Goal: Find specific page/section: Find specific page/section

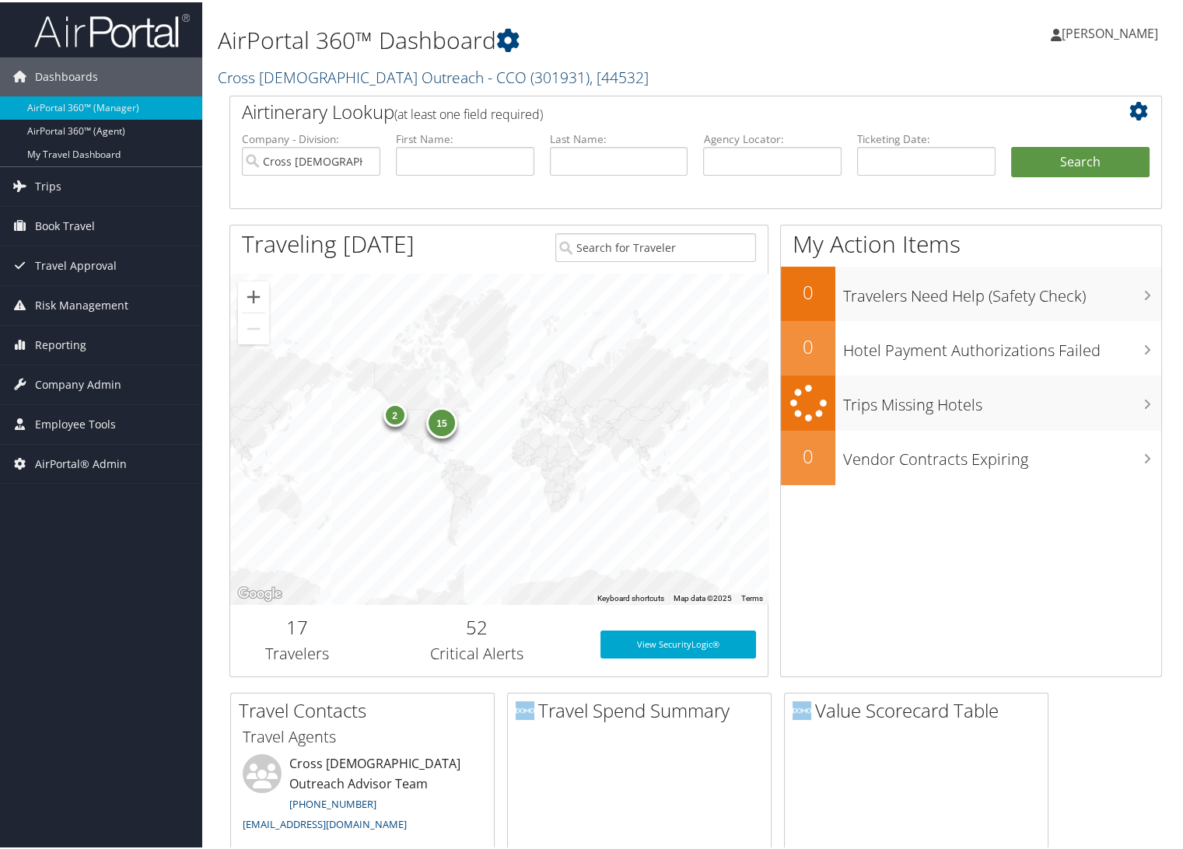
click at [295, 73] on link "Cross [DEMOGRAPHIC_DATA] Outreach - CCO ( 301931 ) , [ 44532 ]" at bounding box center [433, 75] width 431 height 21
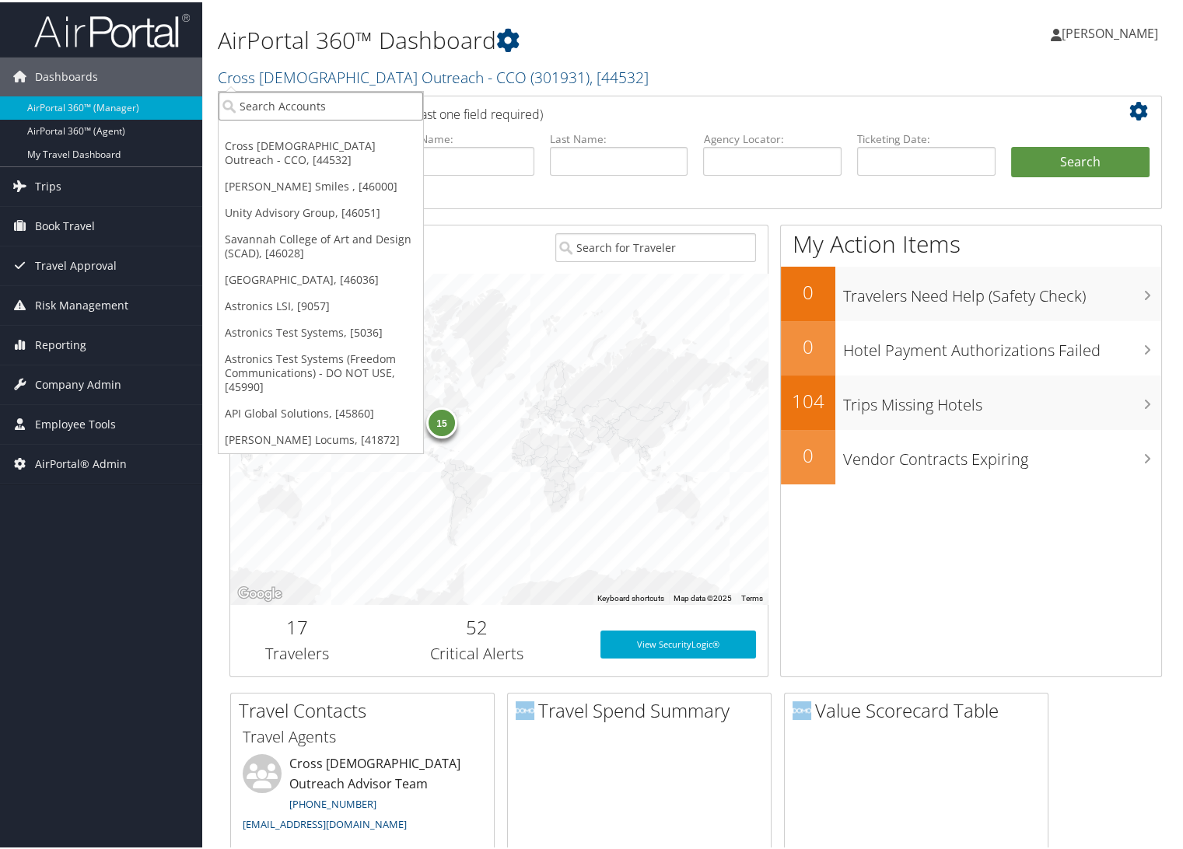
click at [293, 117] on input "search" at bounding box center [321, 103] width 205 height 29
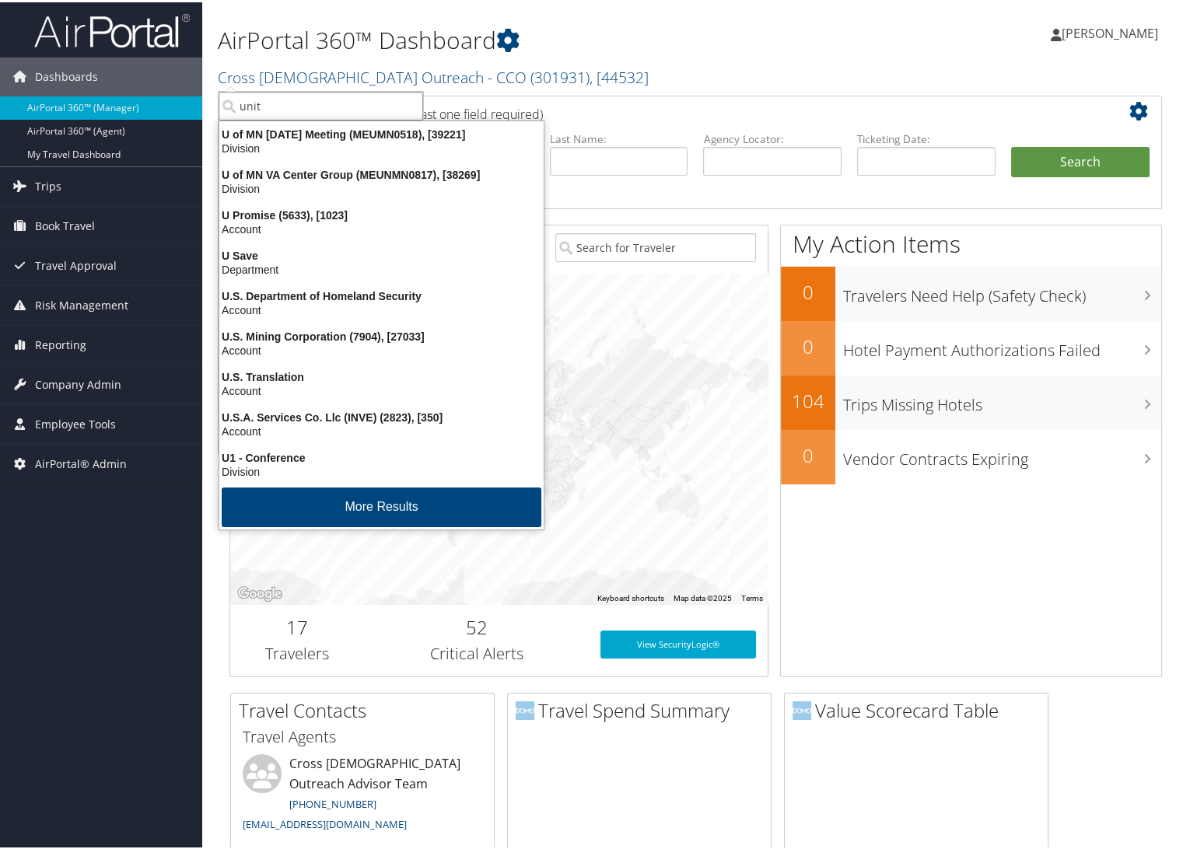
type input "unity"
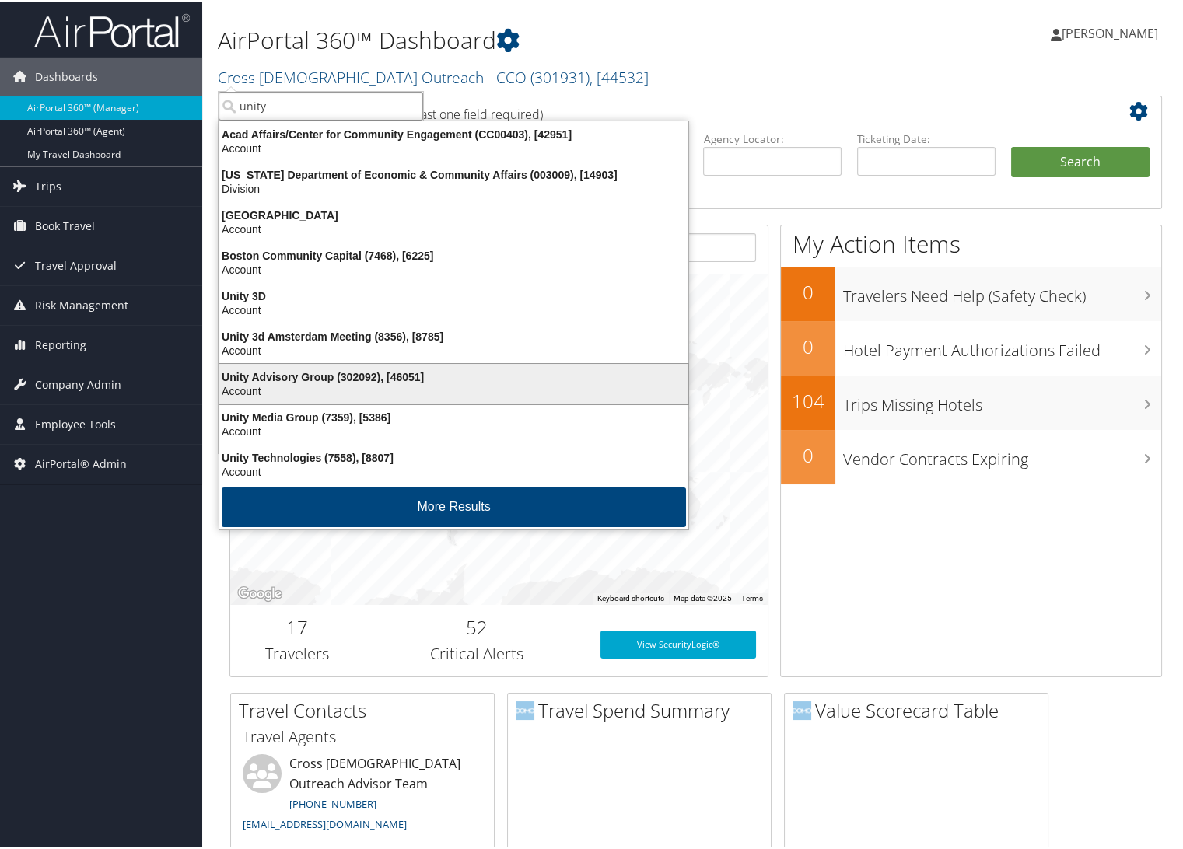
click at [312, 376] on div "Unity Advisory Group (302092), [46051]" at bounding box center [454, 375] width 488 height 14
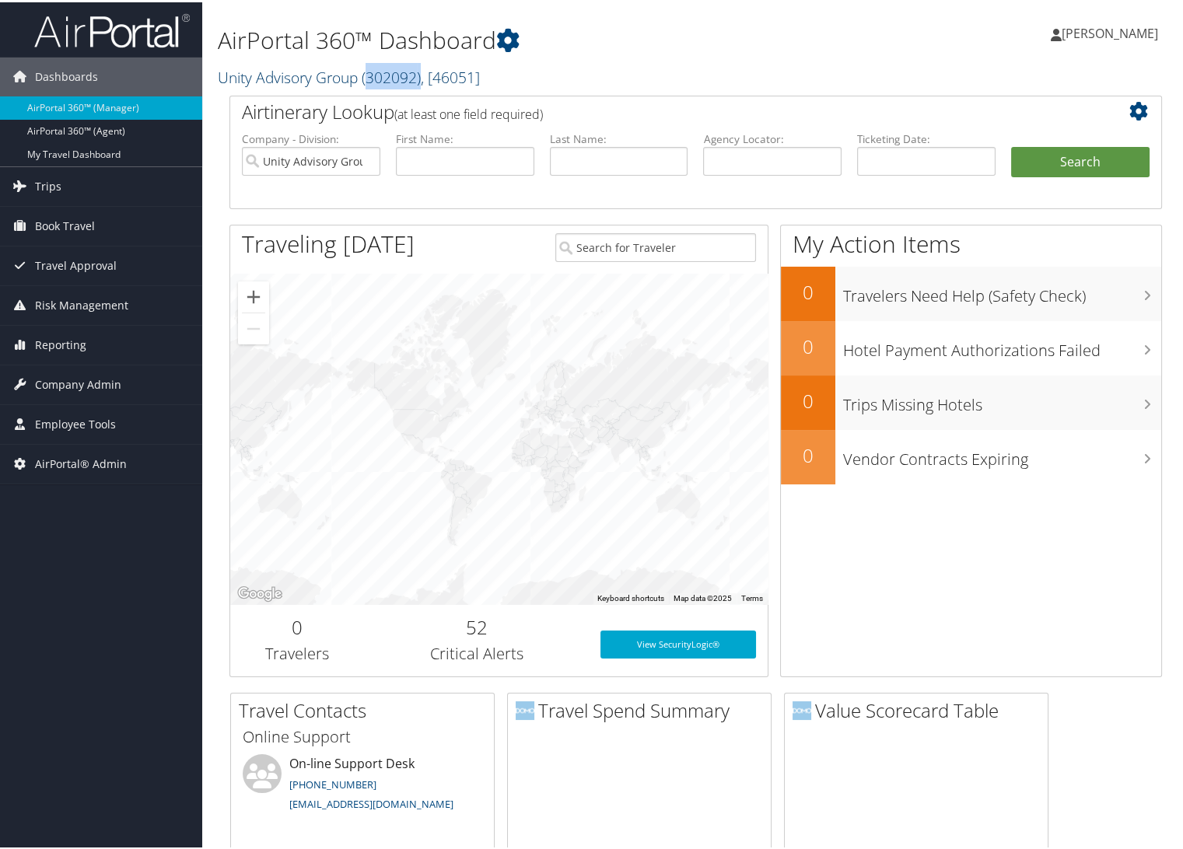
drag, startPoint x: 421, startPoint y: 75, endPoint x: 372, endPoint y: 80, distance: 49.2
click at [372, 80] on span "( 302092 )" at bounding box center [391, 75] width 59 height 21
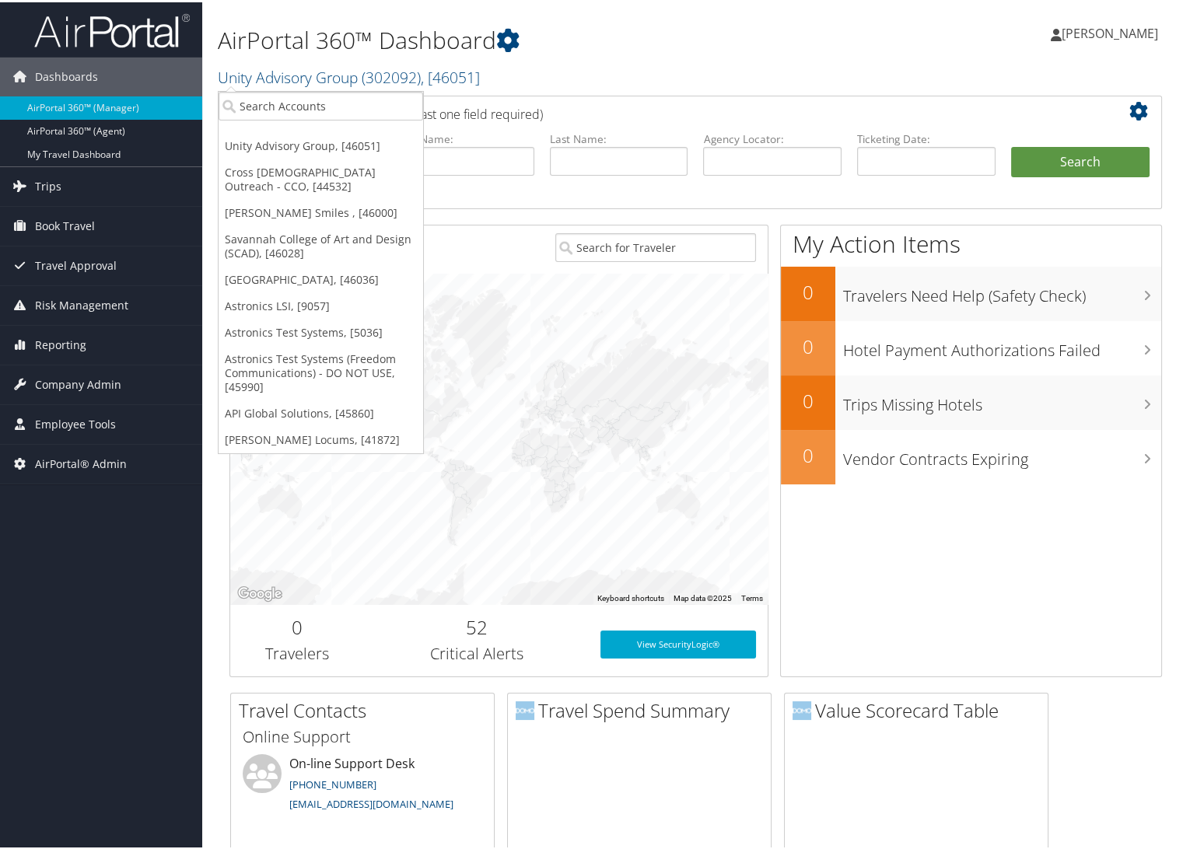
click at [740, 49] on h1 "AirPortal 360™ Dashboard" at bounding box center [536, 38] width 637 height 33
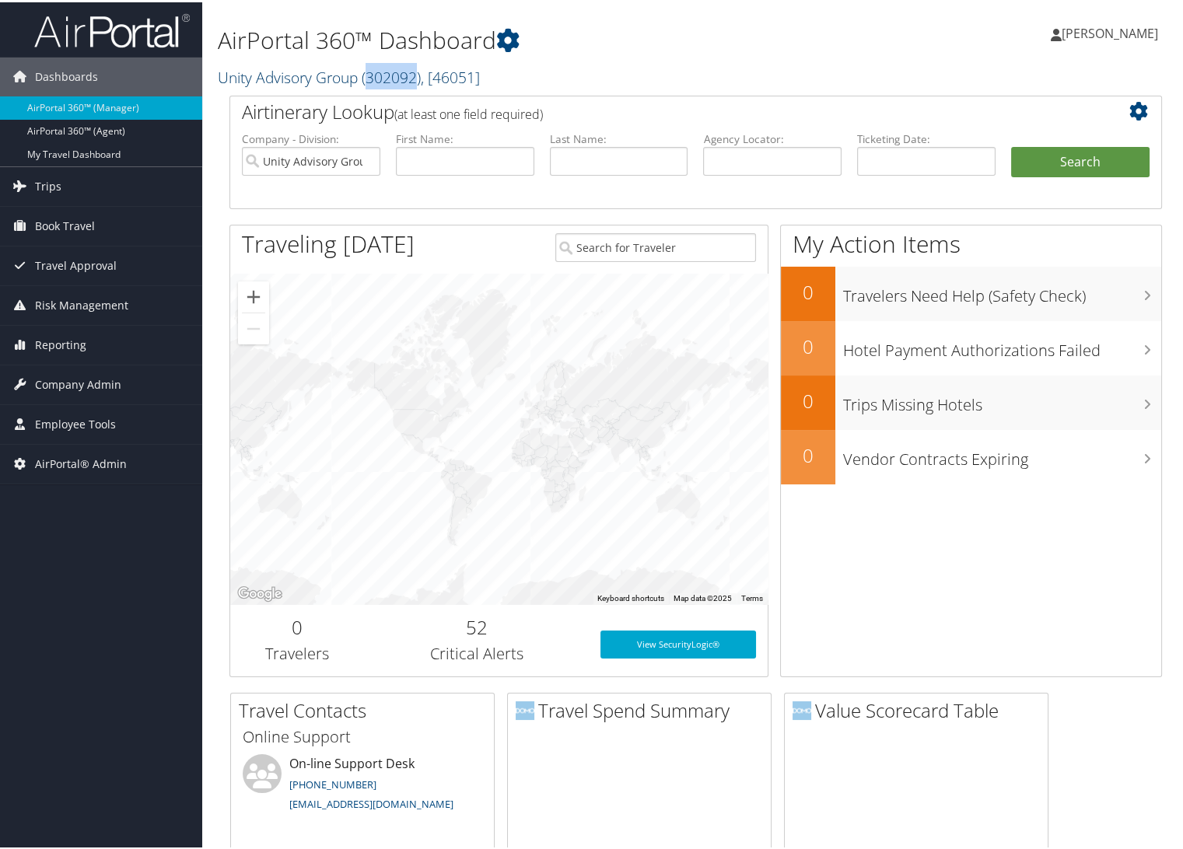
drag, startPoint x: 418, startPoint y: 75, endPoint x: 366, endPoint y: 77, distance: 51.3
click at [366, 77] on span "( 302092 )" at bounding box center [391, 75] width 59 height 21
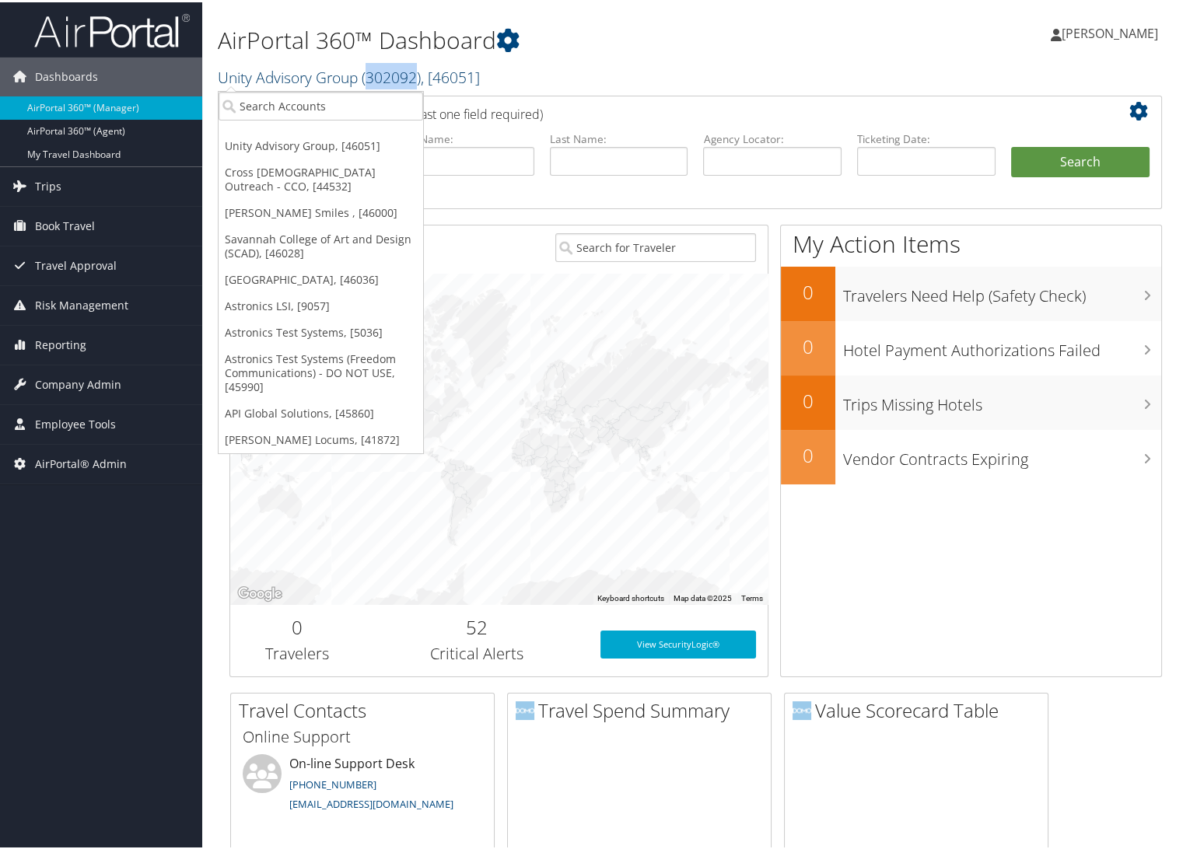
copy span "302092"
click at [551, 79] on h2 "Unity Advisory Group ( 302092 ) , [ 46051 ]" at bounding box center [536, 74] width 637 height 26
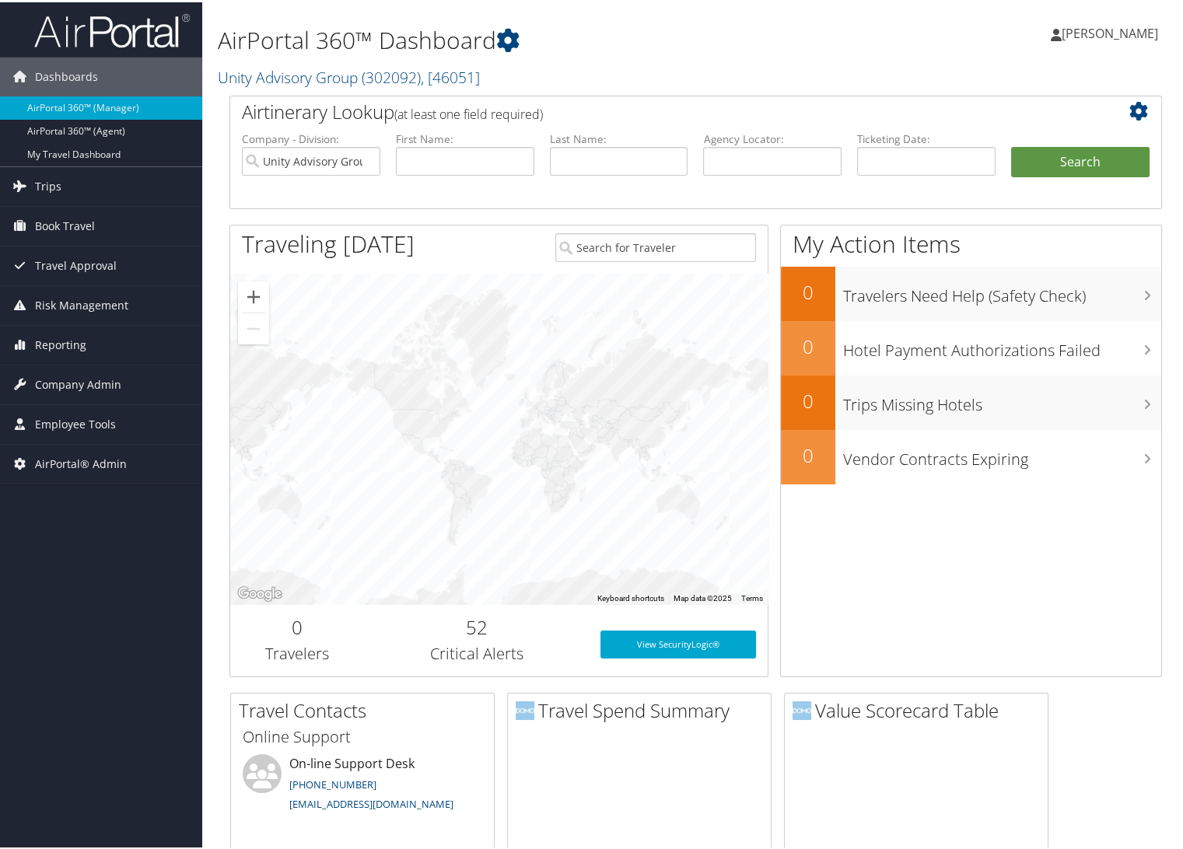
drag, startPoint x: 81, startPoint y: 393, endPoint x: 81, endPoint y: 404, distance: 10.9
click at [81, 393] on span "Company Admin" at bounding box center [78, 382] width 86 height 39
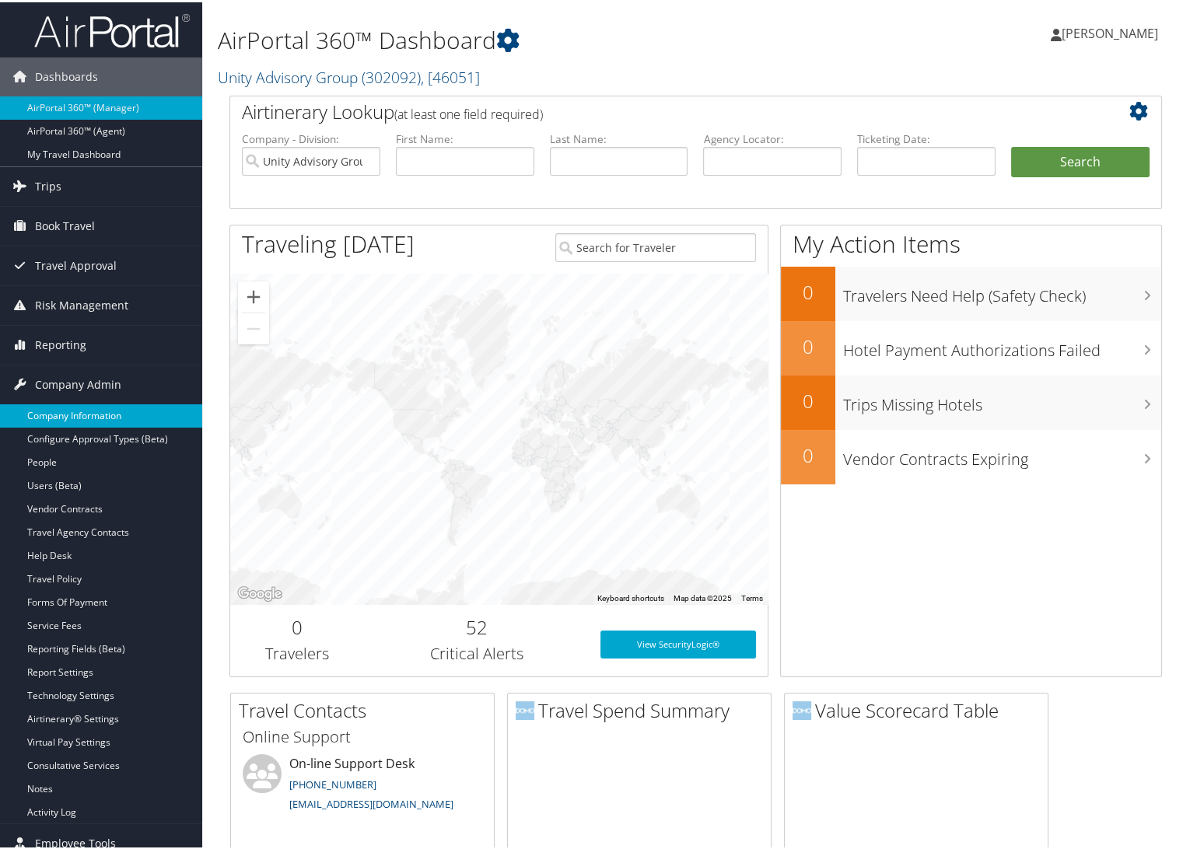
click at [81, 414] on link "Company Information" at bounding box center [101, 413] width 202 height 23
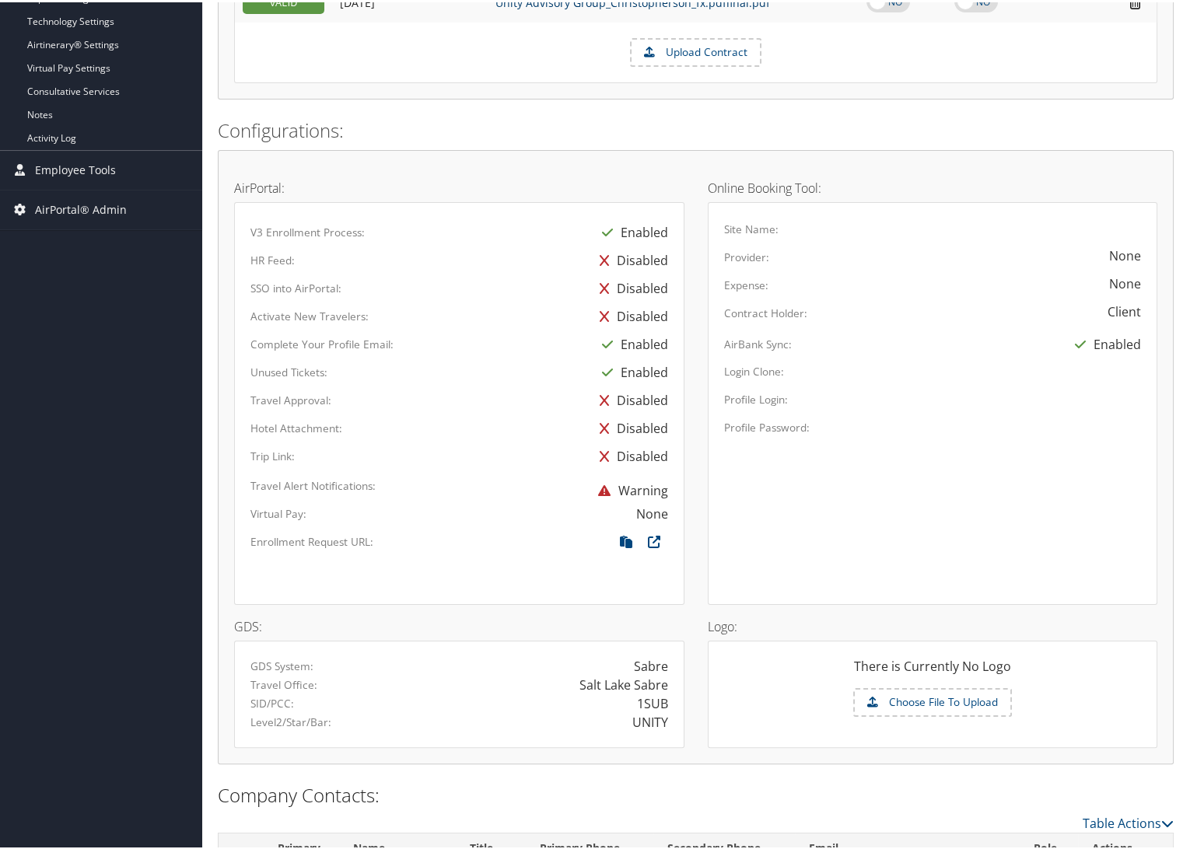
scroll to position [680, 0]
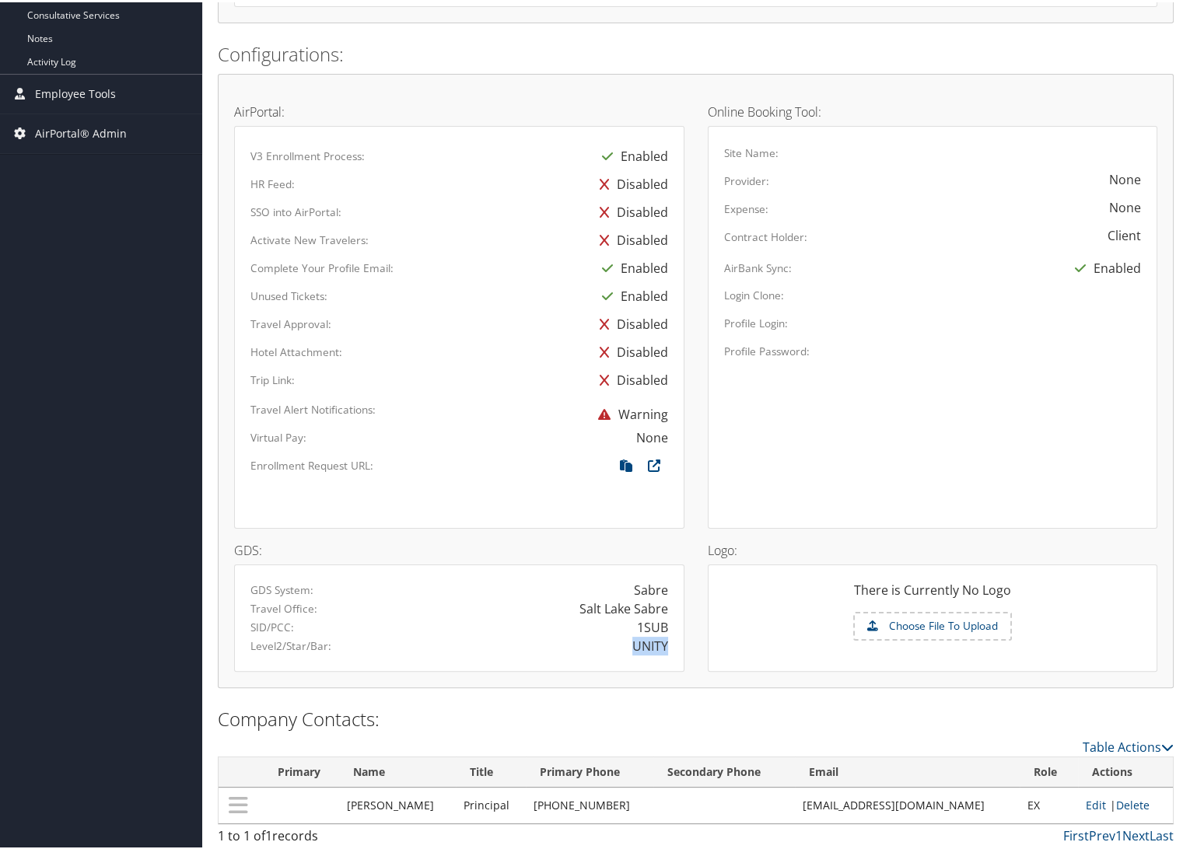
drag, startPoint x: 631, startPoint y: 642, endPoint x: 661, endPoint y: 646, distance: 29.9
click at [661, 646] on div "UNITY" at bounding box center [650, 644] width 36 height 19
copy div "UNITY"
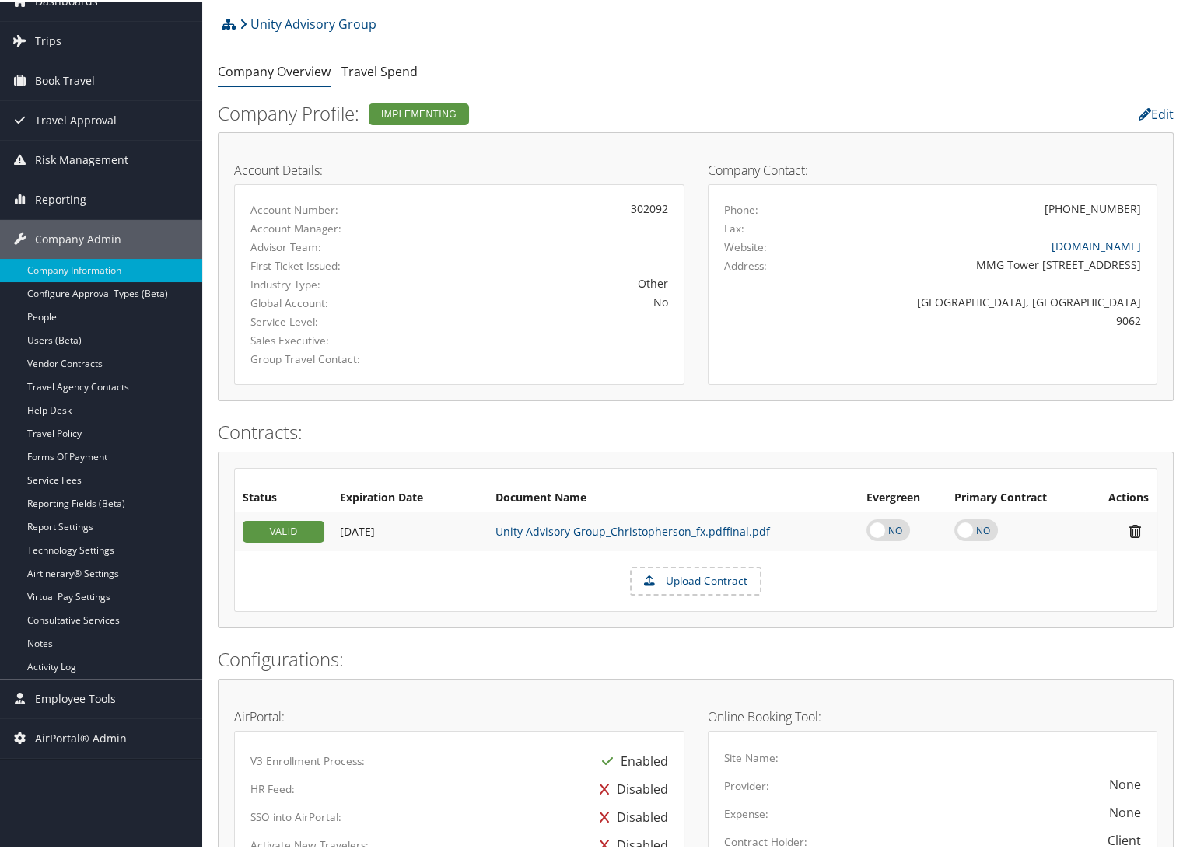
scroll to position [0, 0]
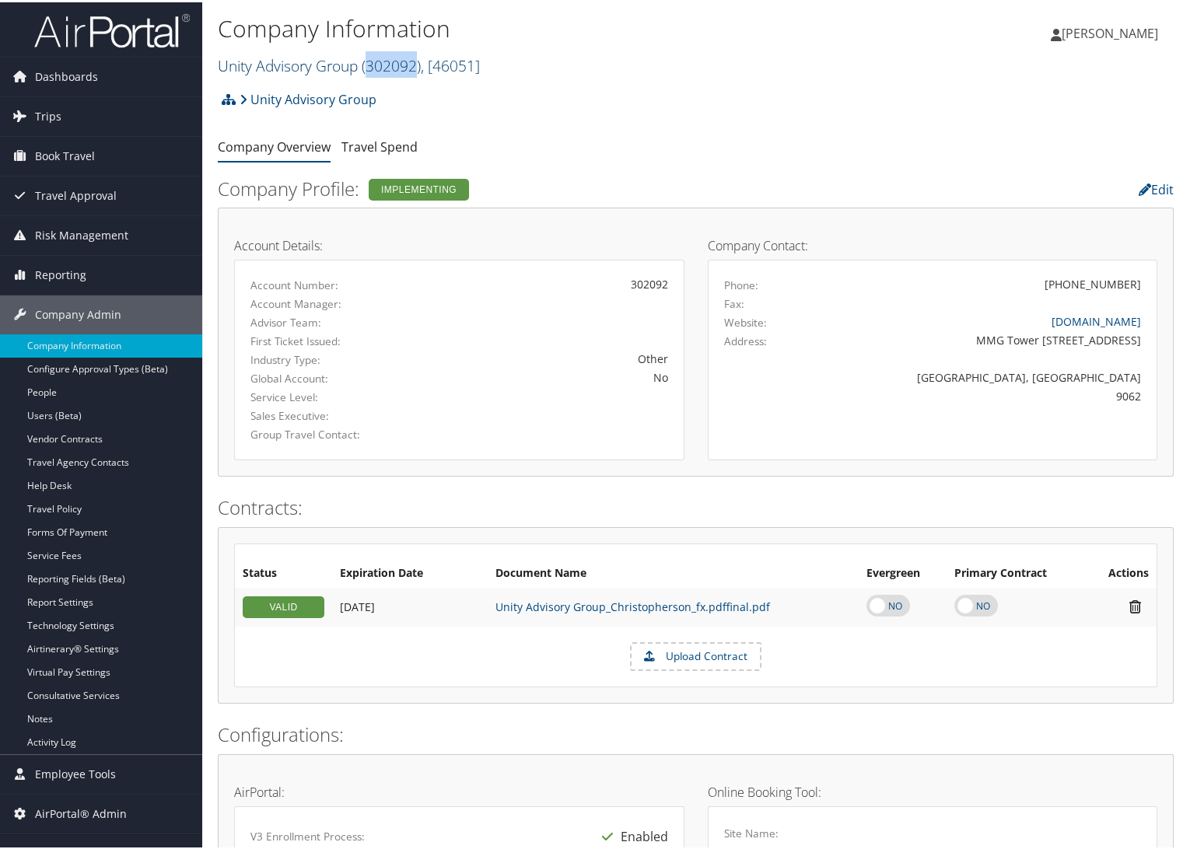
drag, startPoint x: 417, startPoint y: 65, endPoint x: 369, endPoint y: 72, distance: 47.8
click at [369, 72] on span "( 302092 )" at bounding box center [391, 63] width 59 height 21
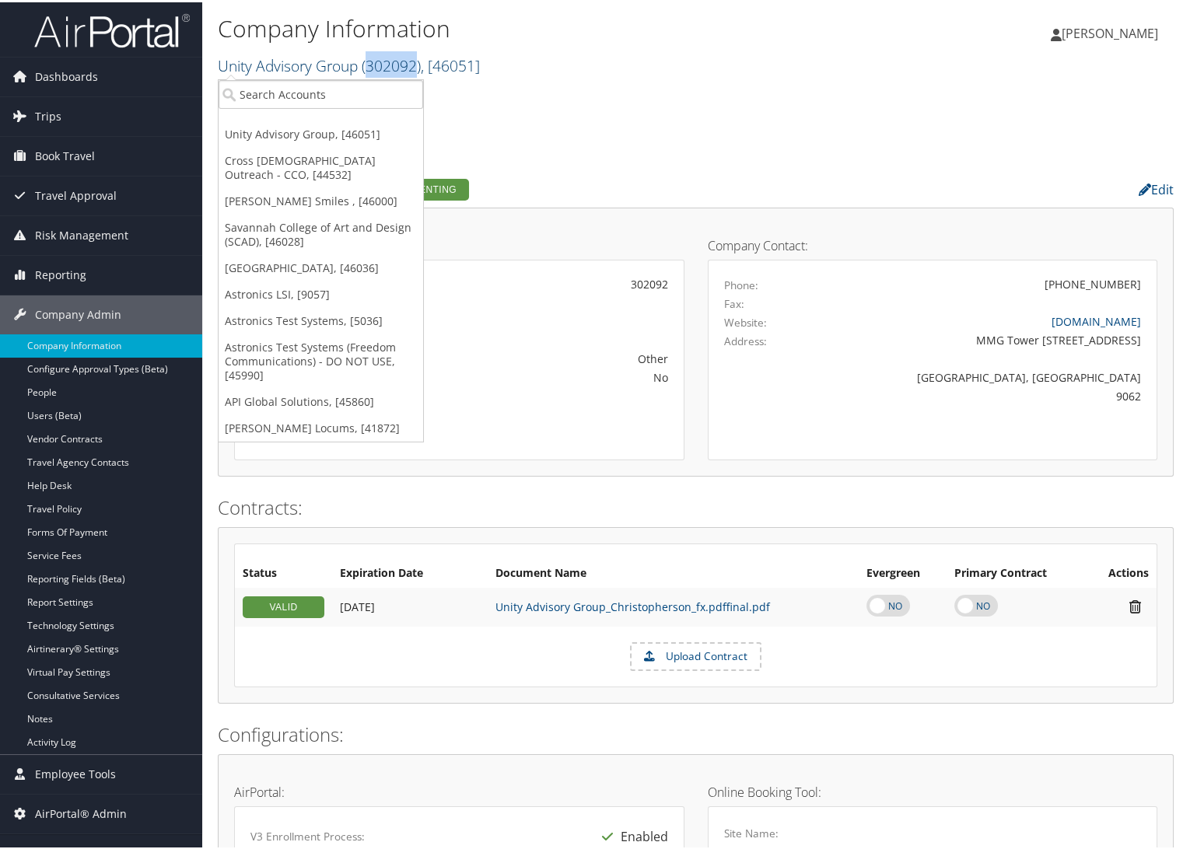
copy span "302092"
click at [260, 87] on input "search" at bounding box center [321, 92] width 205 height 29
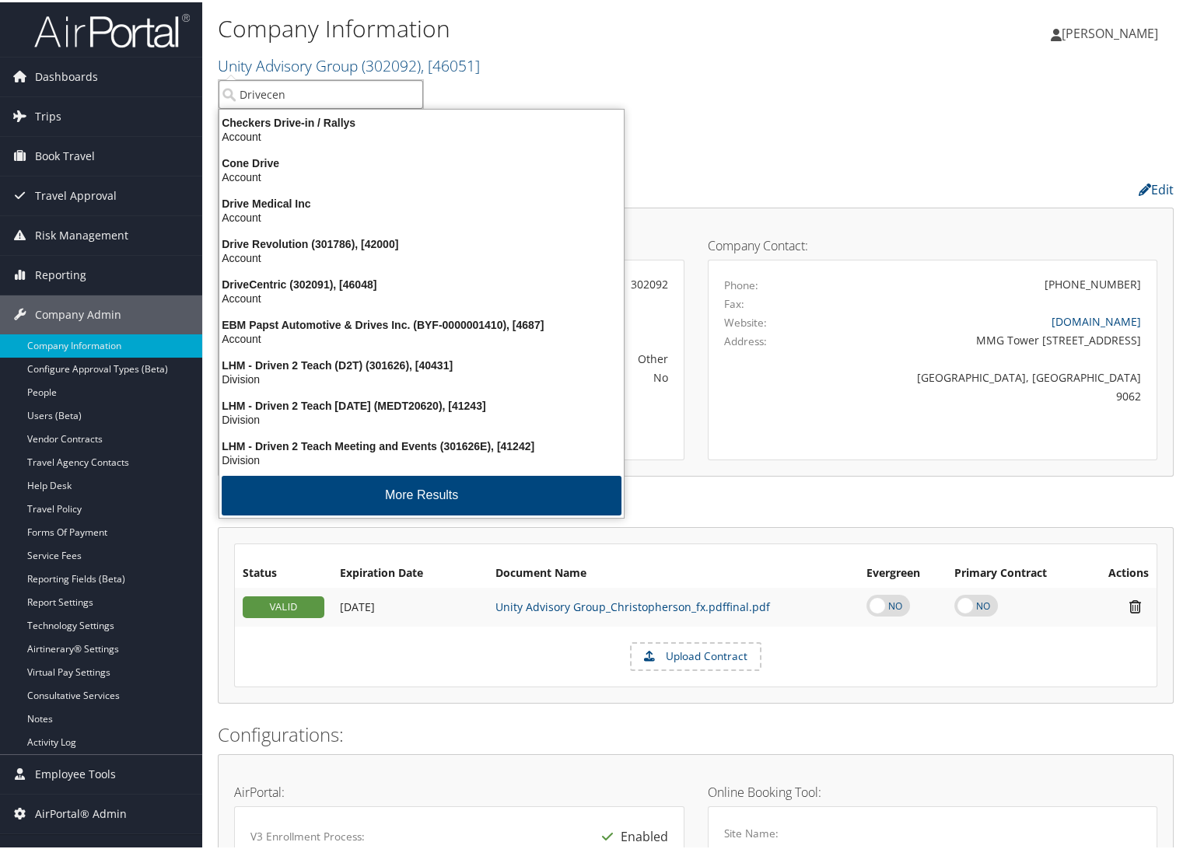
type input "Drivecent"
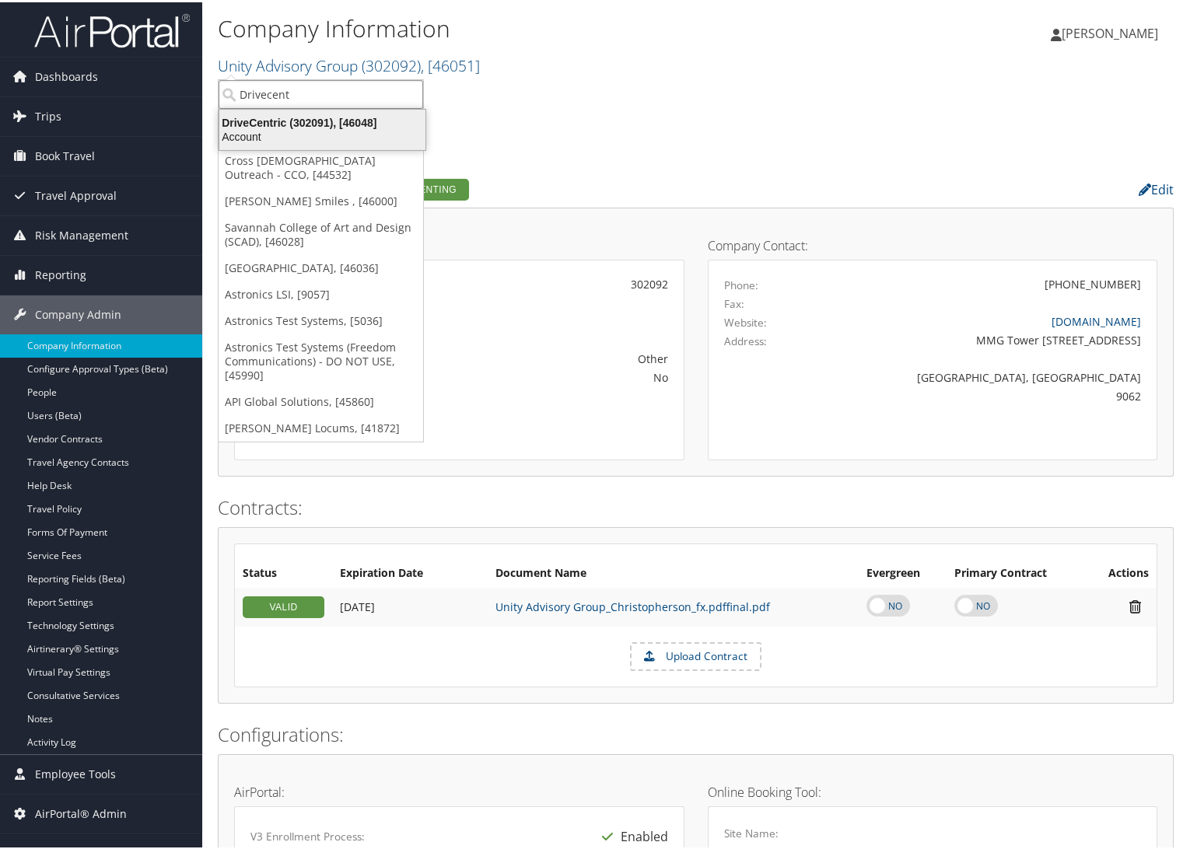
click at [258, 115] on div "DriveCentric (302091), [46048]" at bounding box center [322, 121] width 225 height 14
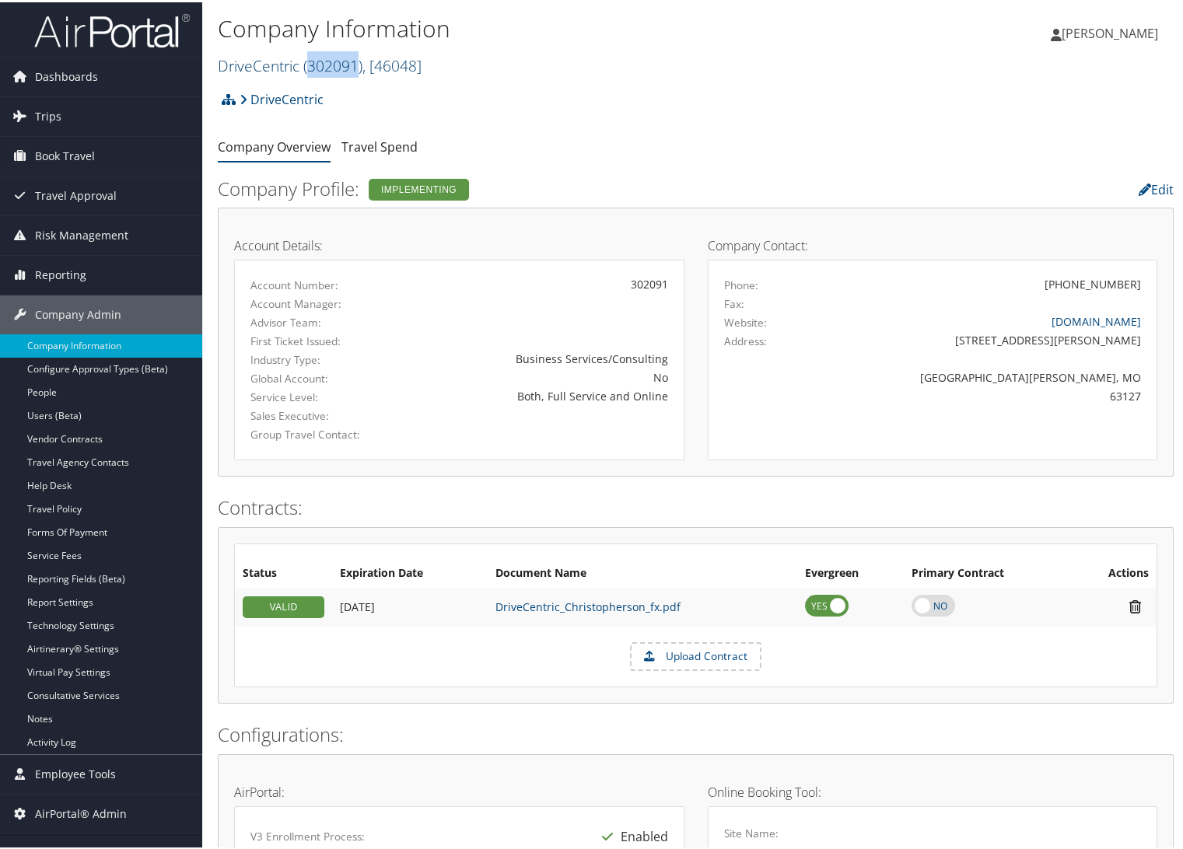
drag, startPoint x: 358, startPoint y: 61, endPoint x: 310, endPoint y: 66, distance: 47.7
click at [310, 66] on span "( 302091 )" at bounding box center [332, 63] width 59 height 21
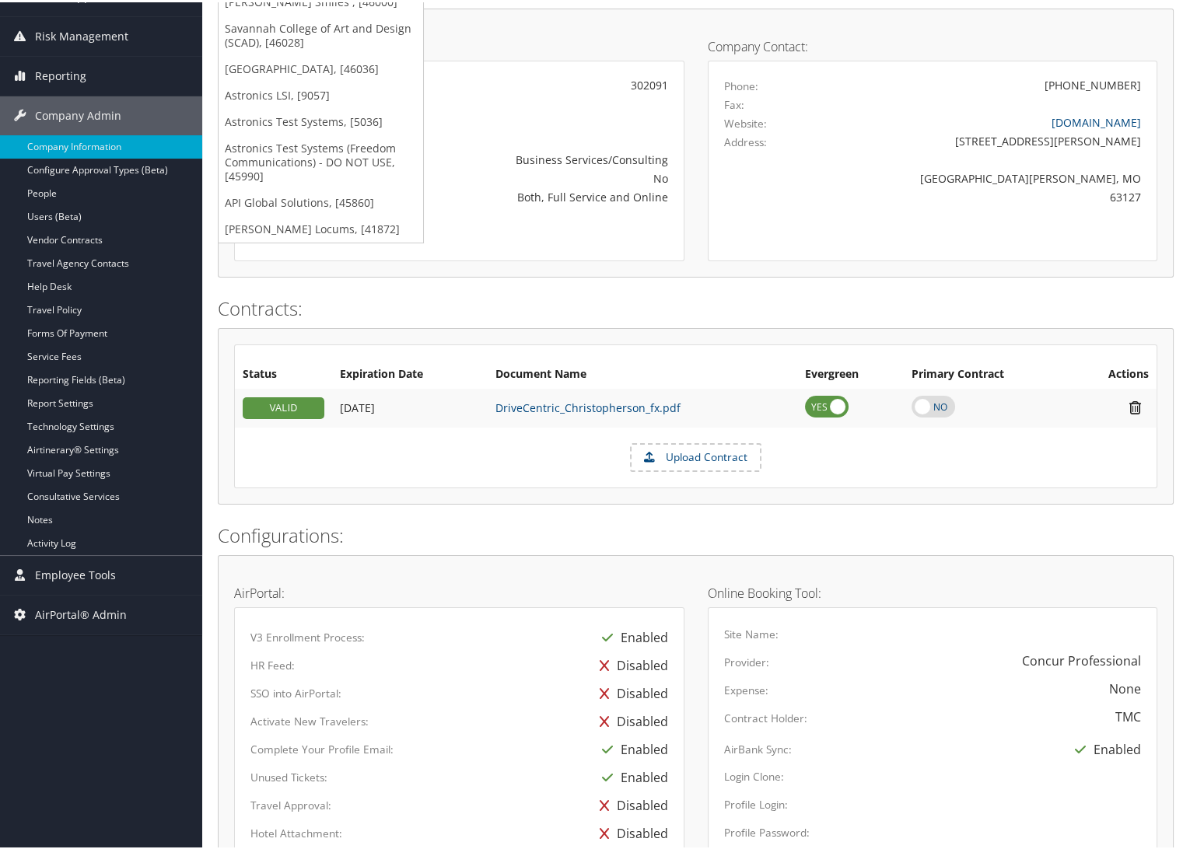
scroll to position [714, 0]
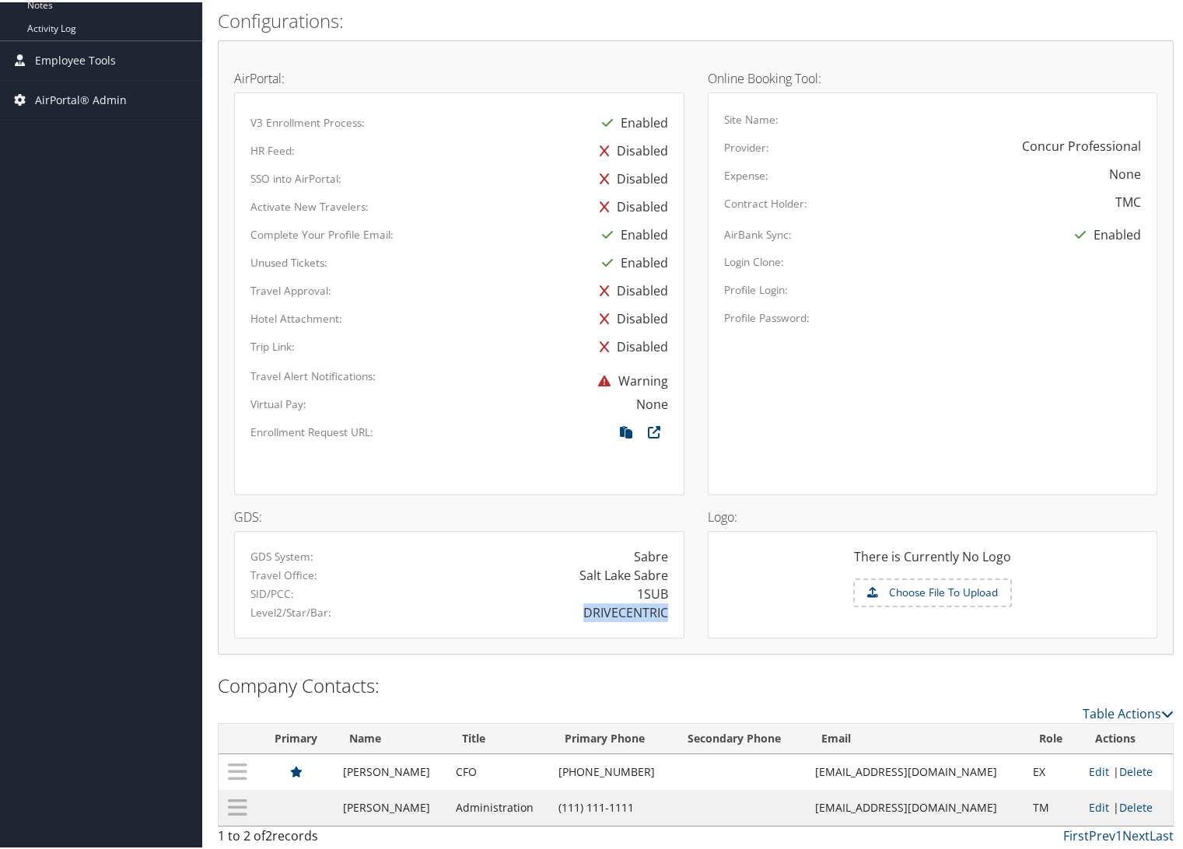
drag, startPoint x: 579, startPoint y: 609, endPoint x: 662, endPoint y: 610, distance: 83.2
click at [662, 610] on div "DRIVECENTRIC" at bounding box center [569, 610] width 220 height 19
drag, startPoint x: 625, startPoint y: 589, endPoint x: 663, endPoint y: 589, distance: 38.1
click at [663, 589] on div "1SUB" at bounding box center [569, 591] width 220 height 19
copy div "1SUB"
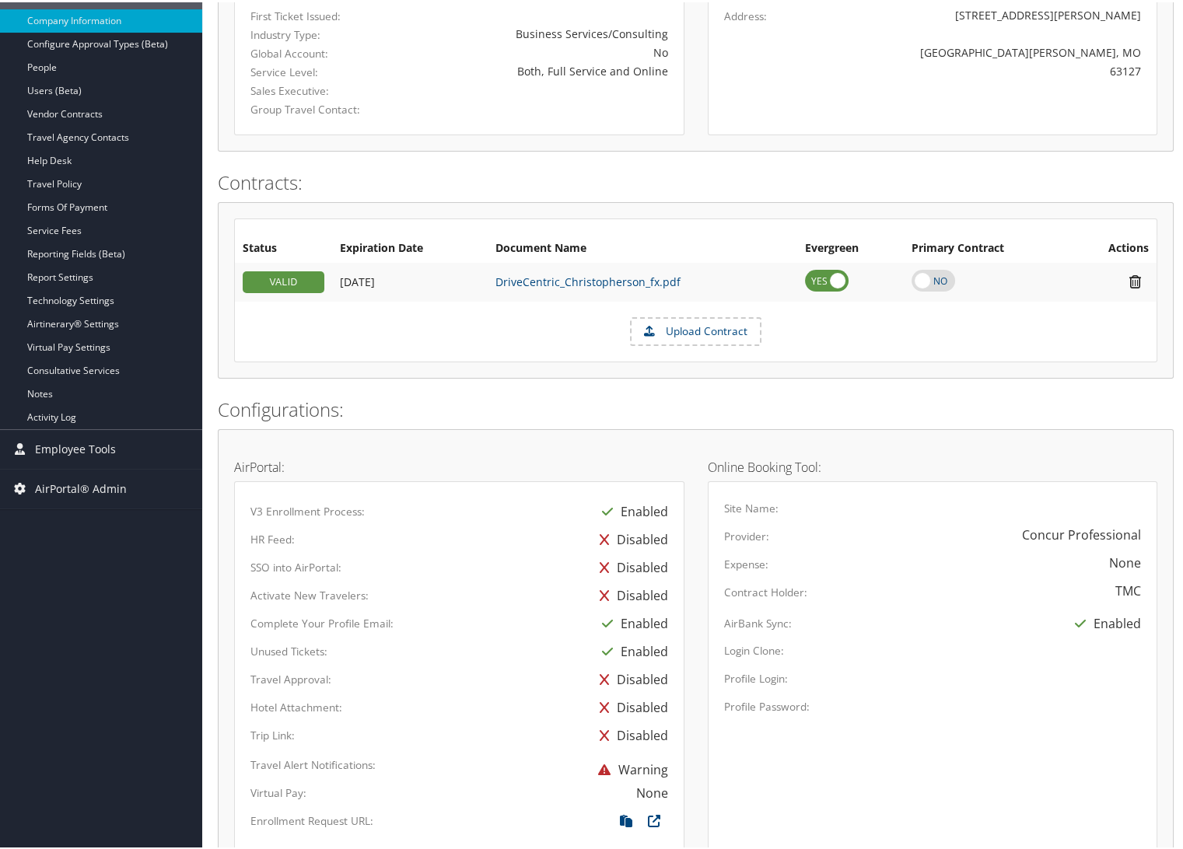
scroll to position [0, 0]
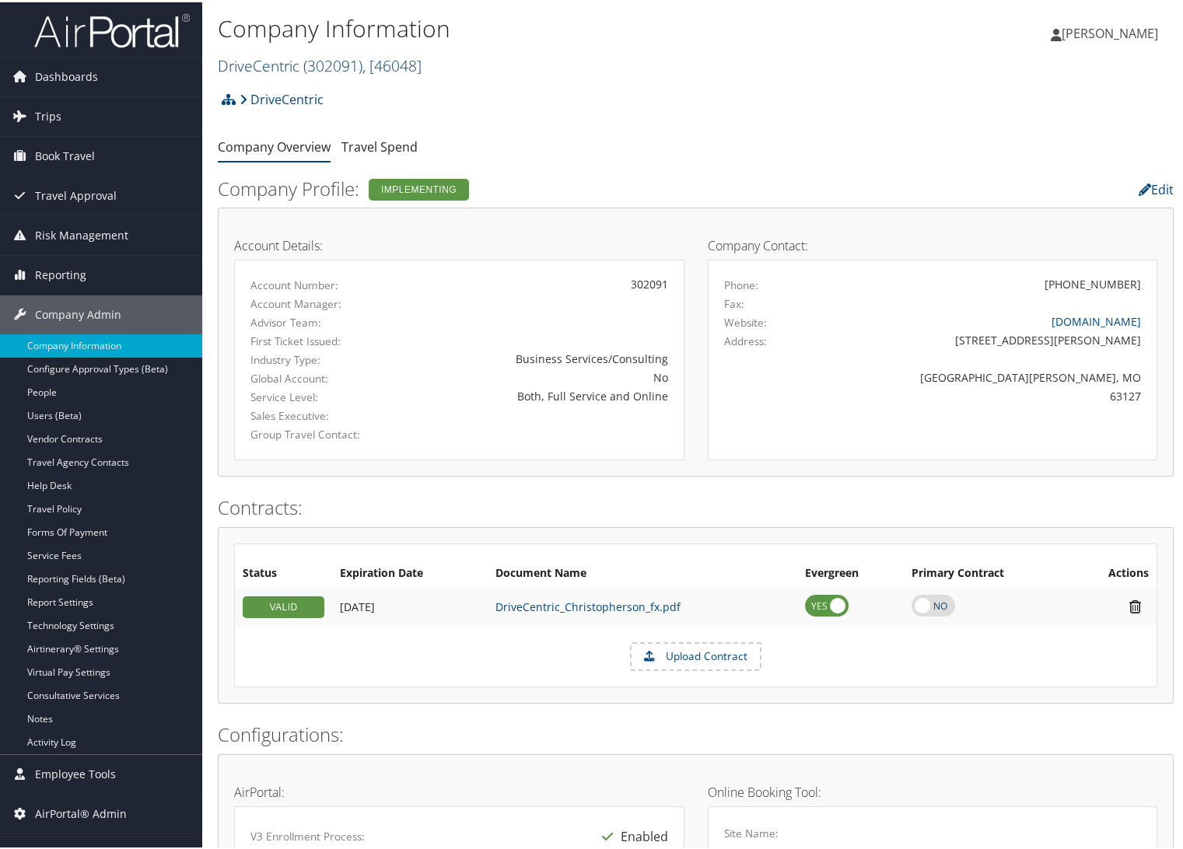
click at [296, 59] on link "DriveCentric ( 302091 ) , [ 46048 ]" at bounding box center [320, 63] width 204 height 21
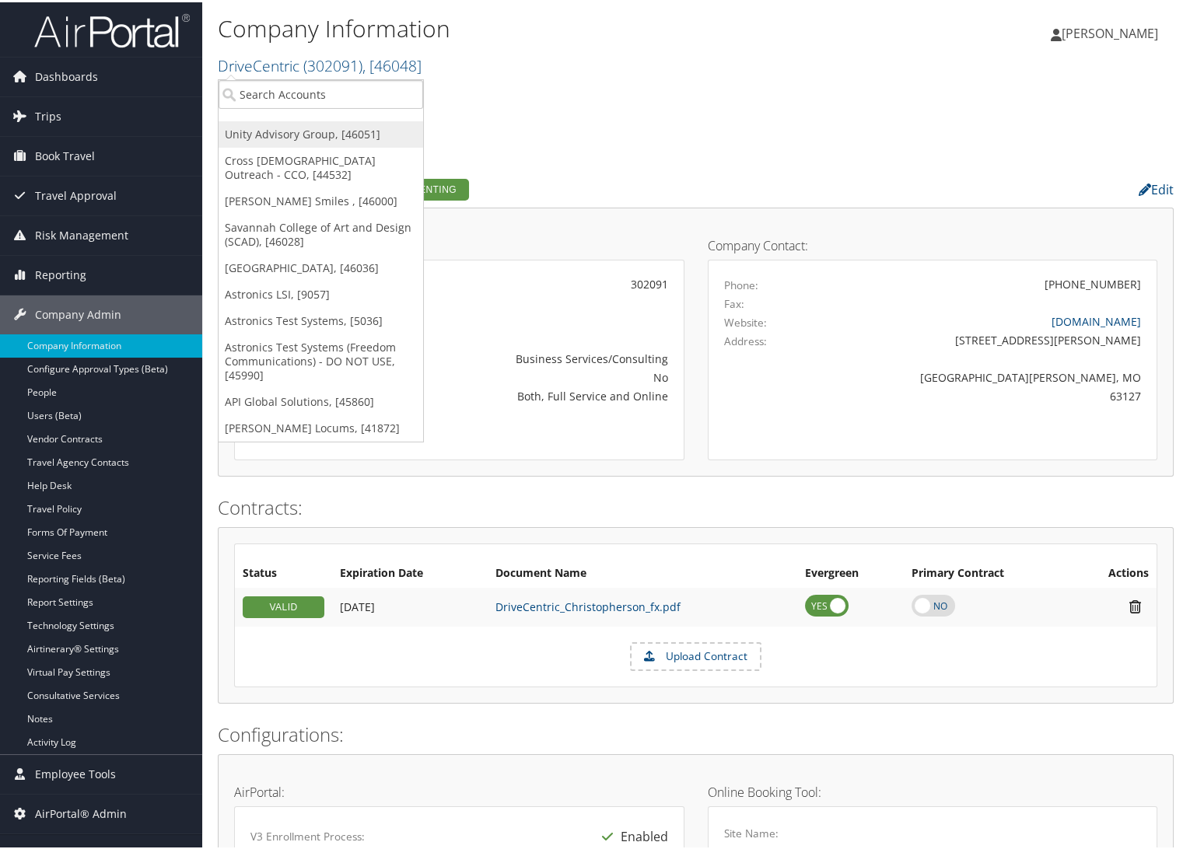
click at [291, 135] on link "Unity Advisory Group, [46051]" at bounding box center [321, 132] width 205 height 26
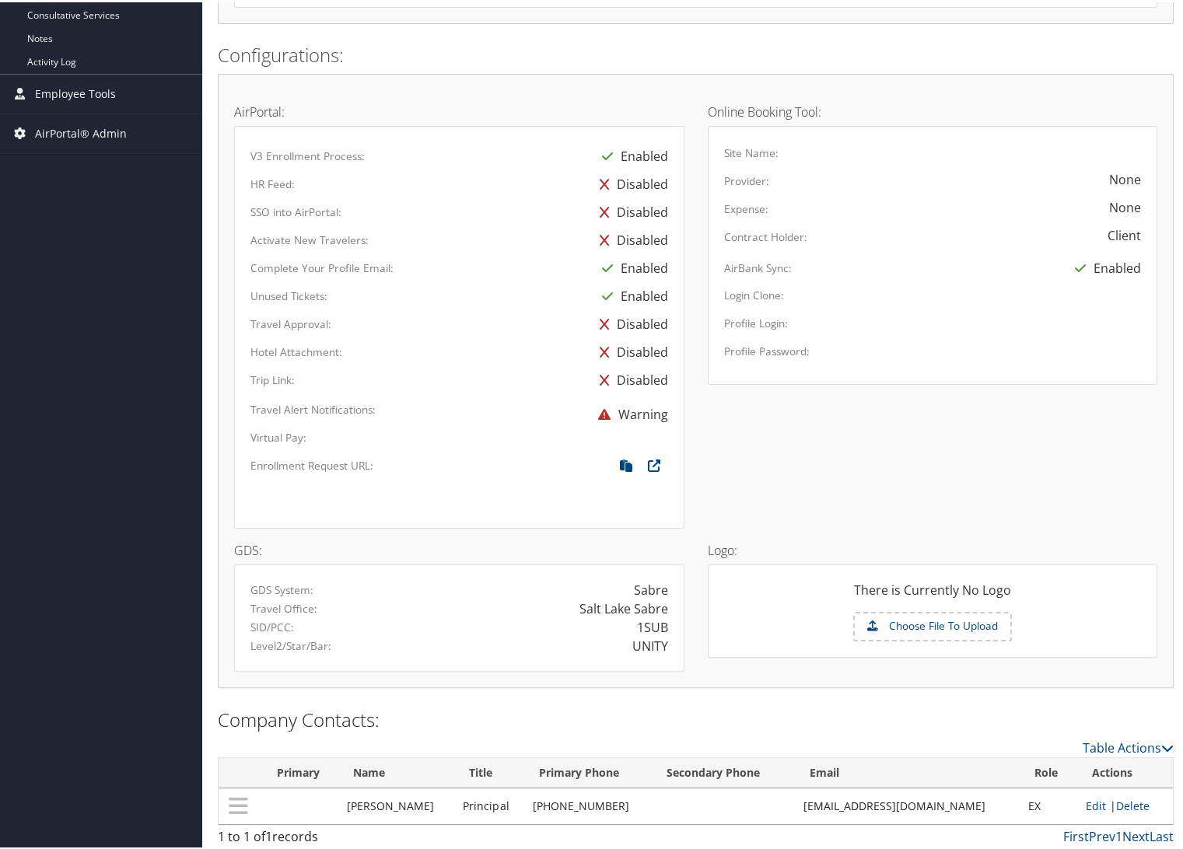
scroll to position [680, 0]
drag, startPoint x: 630, startPoint y: 622, endPoint x: 662, endPoint y: 624, distance: 32.0
click at [662, 624] on div "1SUB" at bounding box center [569, 625] width 220 height 19
copy div "1SUB"
